Goal: Task Accomplishment & Management: Use online tool/utility

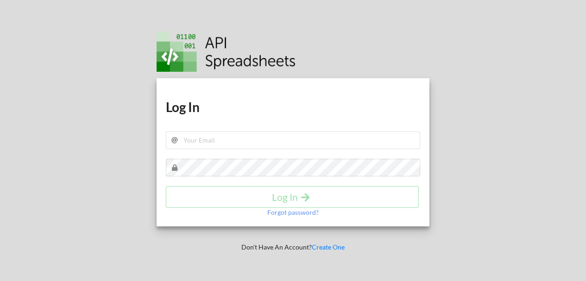
click at [229, 129] on div "Download hidden Download hidden Log In Log In Forgot password?" at bounding box center [293, 152] width 273 height 148
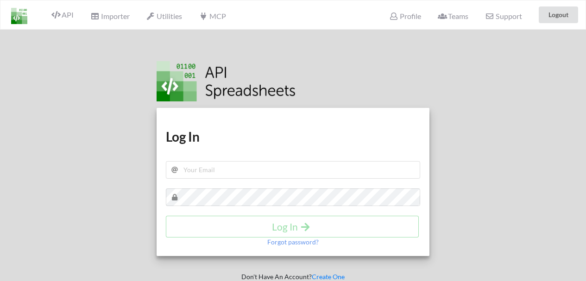
click at [228, 138] on h1 "Log In" at bounding box center [293, 136] width 255 height 17
click at [220, 166] on input "text" at bounding box center [293, 170] width 255 height 18
type input "ruilucas.98@gmail.com"
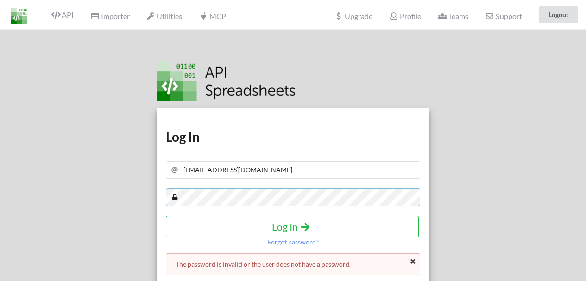
click at [0, 169] on div "Download hidden Download hidden Log In ruilucas.98@gmail.com Log In Forgot pass…" at bounding box center [293, 170] width 600 height 281
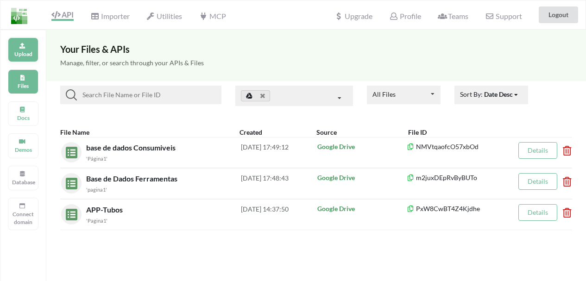
click at [18, 59] on div "Upload" at bounding box center [23, 50] width 31 height 25
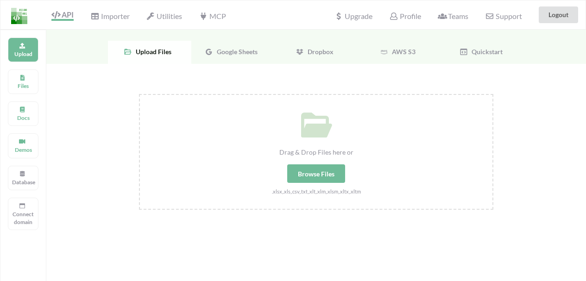
click at [231, 51] on span "Google Sheets" at bounding box center [235, 52] width 44 height 8
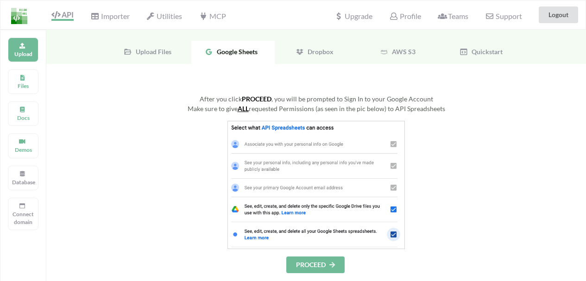
click at [313, 263] on button "PROCEED" at bounding box center [315, 265] width 58 height 17
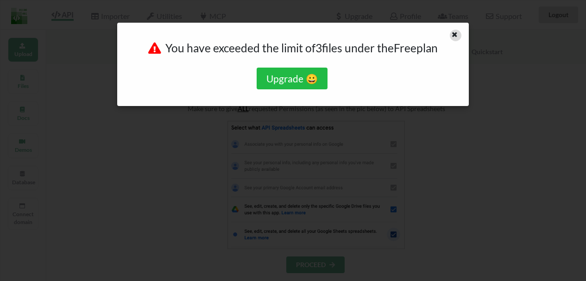
click at [455, 32] on icon at bounding box center [455, 33] width 8 height 6
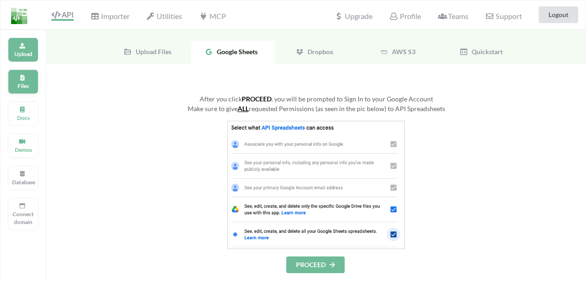
click at [31, 84] on p "Files" at bounding box center [23, 86] width 22 height 8
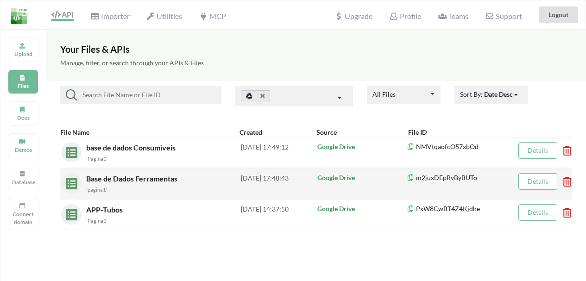
click at [304, 177] on div "[DATE] 17:48:43" at bounding box center [279, 183] width 76 height 20
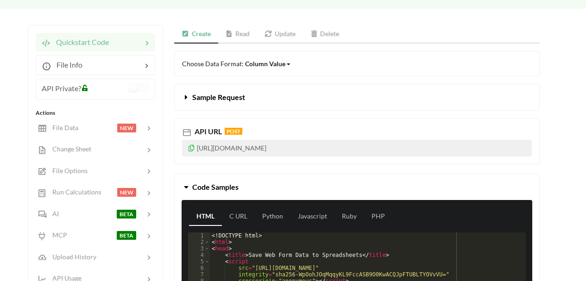
scroll to position [93, 0]
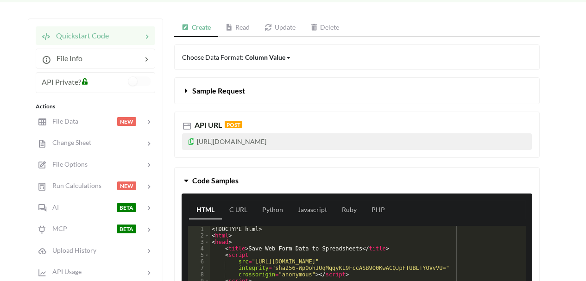
click at [191, 139] on icon at bounding box center [192, 140] width 8 height 6
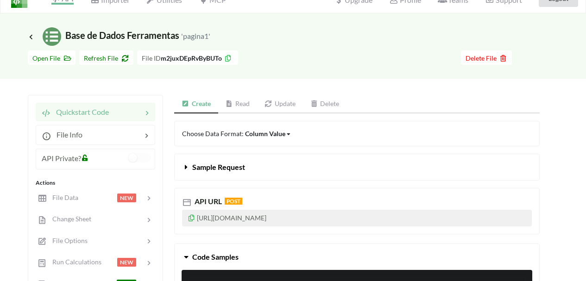
scroll to position [0, 0]
